Goal: Navigation & Orientation: Find specific page/section

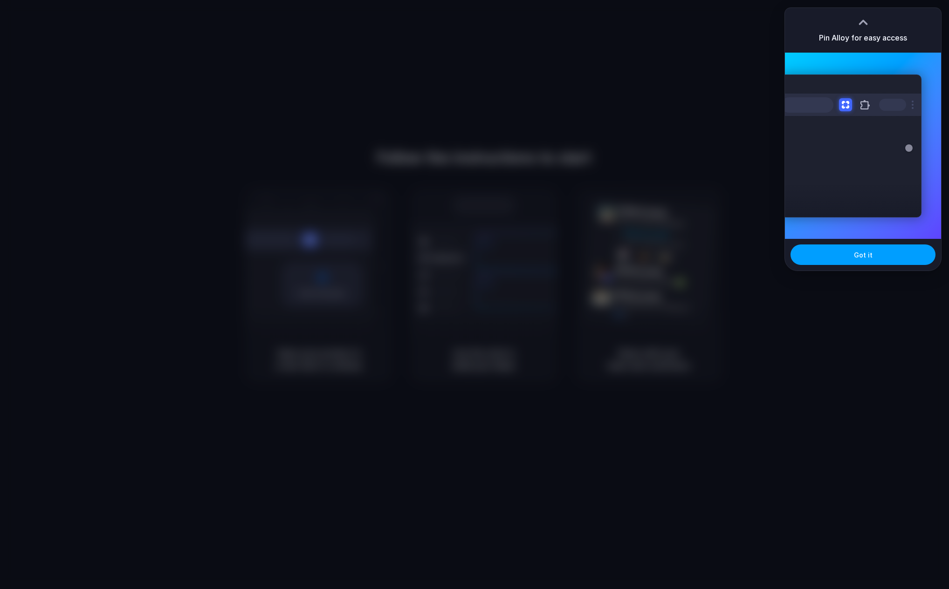
click at [870, 252] on button "Got it" at bounding box center [862, 255] width 145 height 20
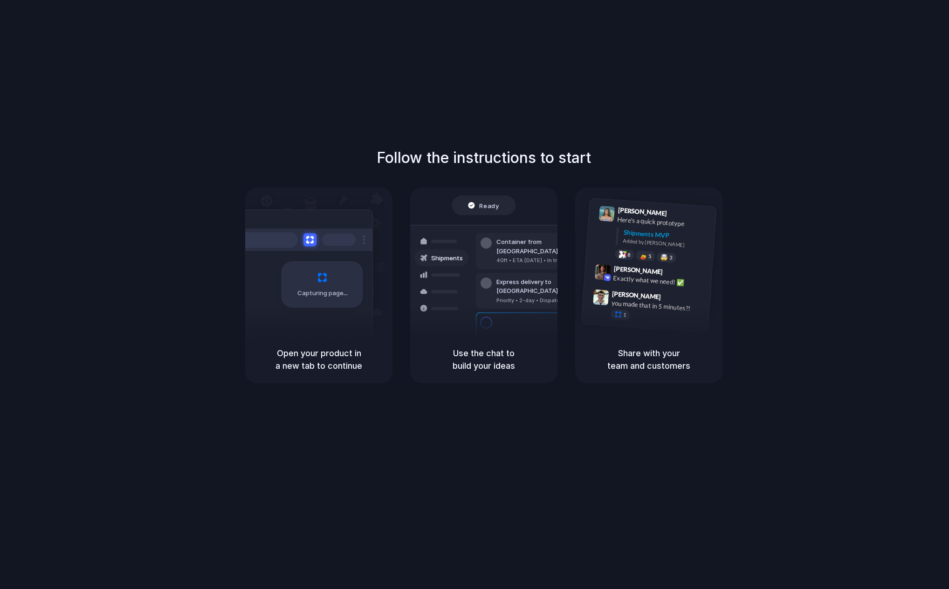
click at [881, 1] on div "Follow the instructions to start Capturing page Open your product in a new tab …" at bounding box center [483, 304] width 967 height 608
click at [30, 233] on div "Follow the instructions to start Capturing page Open your product in a new tab …" at bounding box center [483, 265] width 949 height 237
click at [227, 76] on div "Follow the instructions to start Capturing page Open your product in a new tab …" at bounding box center [483, 304] width 967 height 608
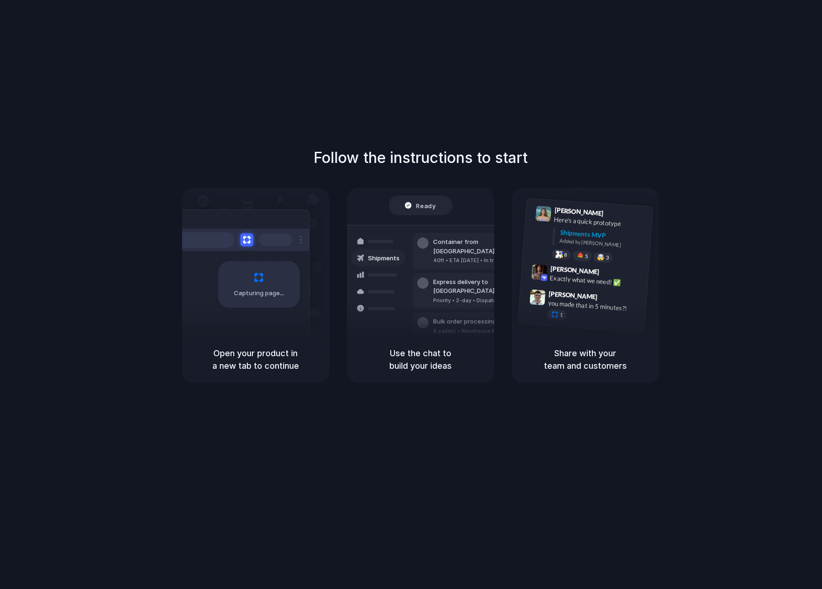
click at [125, 89] on div "Follow the instructions to start Capturing page Open your product in a new tab …" at bounding box center [420, 304] width 841 height 608
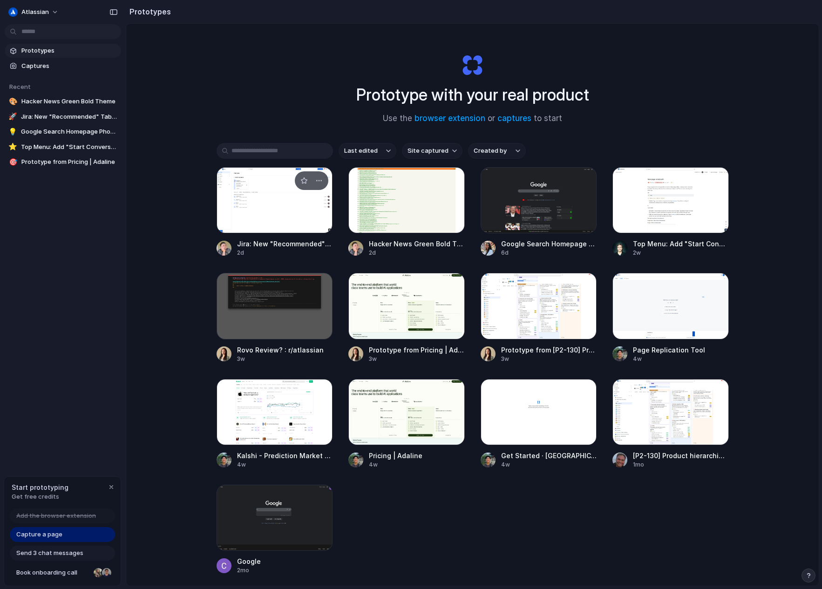
click at [245, 211] on div at bounding box center [275, 200] width 116 height 66
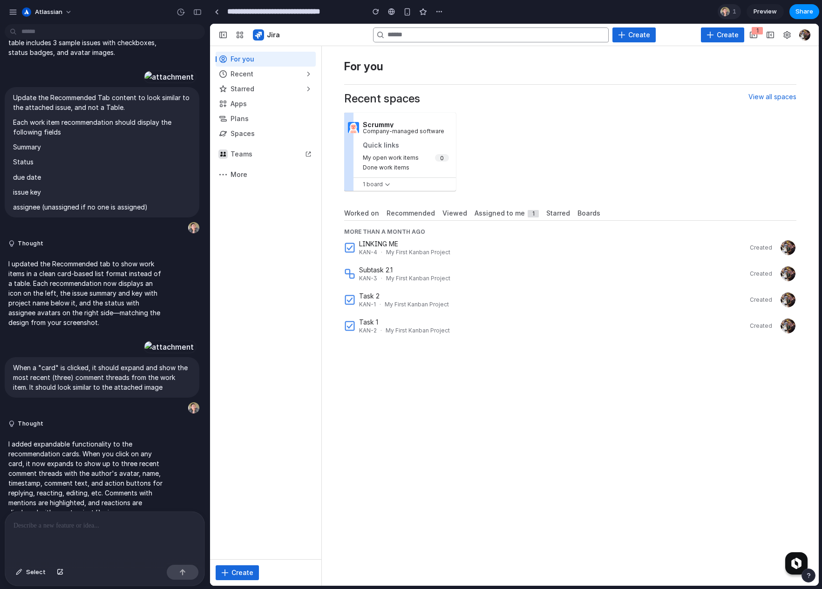
click at [661, 12] on div at bounding box center [725, 11] width 9 height 9
click at [12, 13] on div "button" at bounding box center [13, 12] width 8 height 8
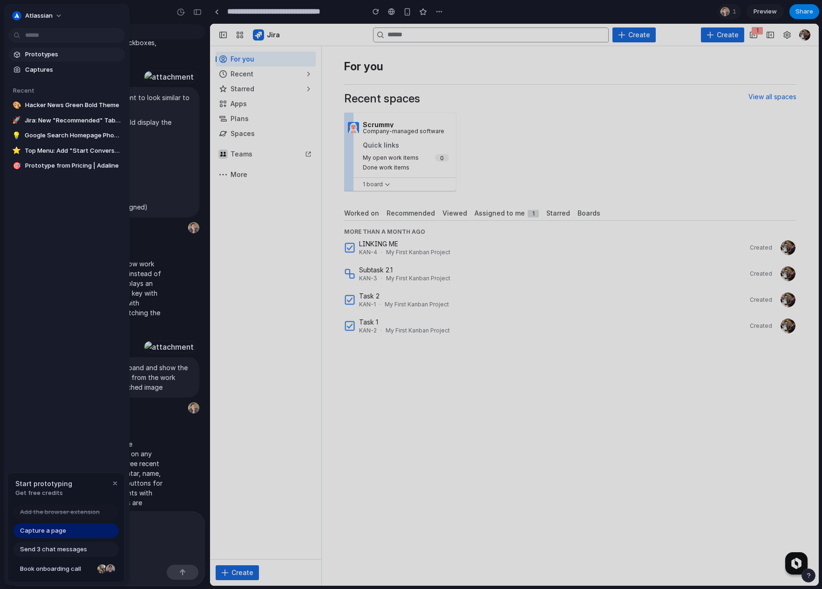
click at [43, 59] on link "Prototypes" at bounding box center [66, 55] width 116 height 14
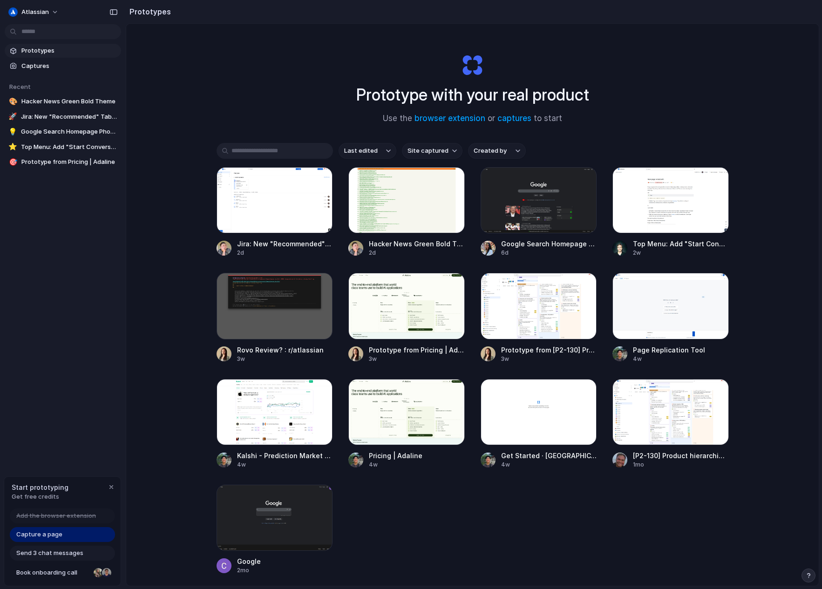
click at [195, 78] on div "Prototype with your real product Use the browser extension or captures to start…" at bounding box center [472, 330] width 693 height 612
